Goal: Navigation & Orientation: Find specific page/section

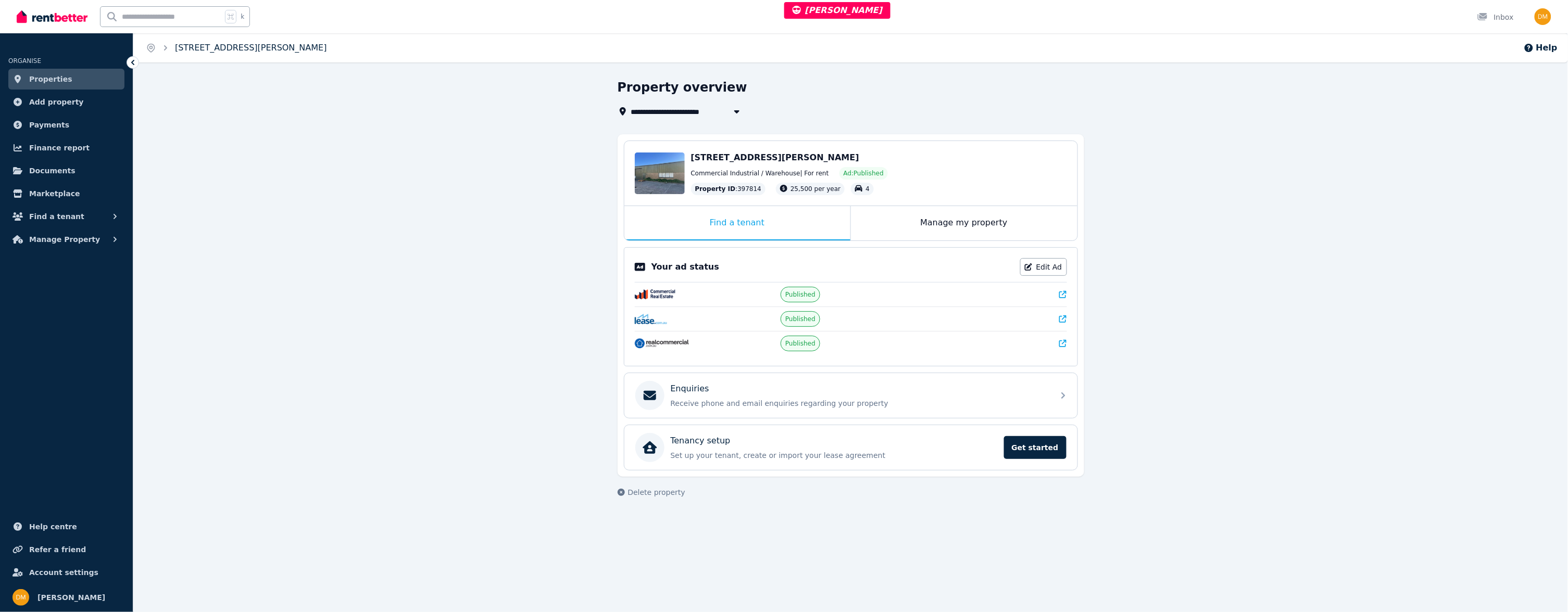
click at [228, 44] on link "2/42 Burgess Rd, Bayswater" at bounding box center [251, 47] width 152 height 10
click at [230, 48] on link "[STREET_ADDRESS][PERSON_NAME]" at bounding box center [251, 47] width 152 height 10
click at [72, 72] on link "Properties" at bounding box center [67, 79] width 116 height 21
